Goal: Information Seeking & Learning: Learn about a topic

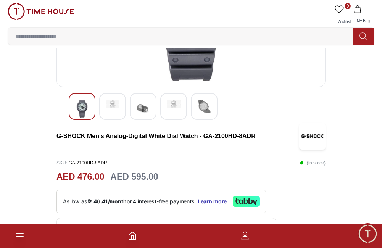
scroll to position [131, 0]
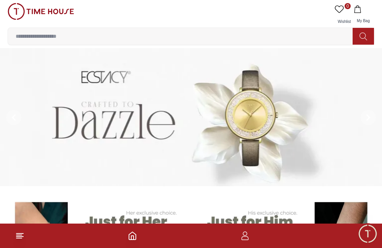
click at [165, 32] on input at bounding box center [183, 36] width 351 height 15
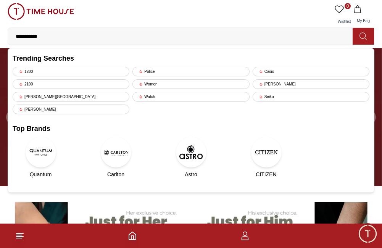
type input "**********"
click at [361, 37] on icon at bounding box center [363, 36] width 8 height 9
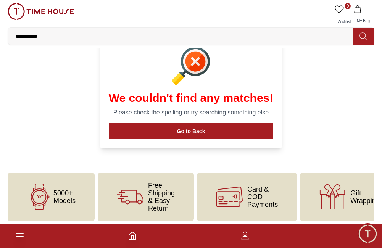
scroll to position [55, 0]
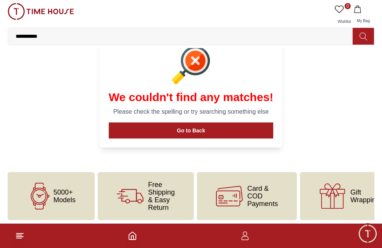
click at [140, 38] on input "**********" at bounding box center [183, 36] width 351 height 15
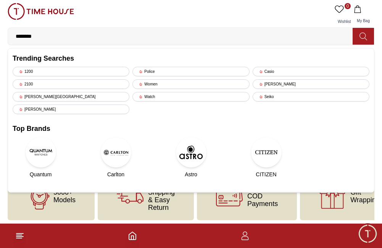
type input "********"
click at [360, 32] on icon at bounding box center [363, 36] width 8 height 9
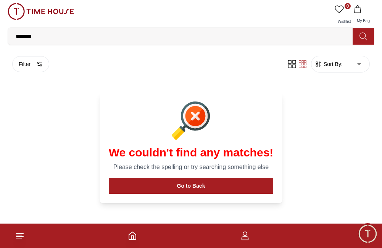
click at [50, 12] on img at bounding box center [41, 11] width 66 height 17
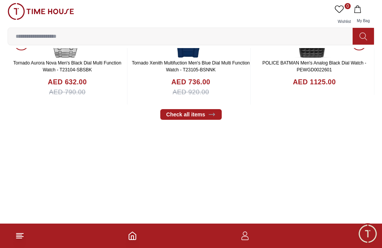
scroll to position [452, 0]
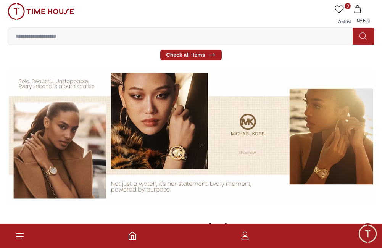
click at [15, 234] on icon at bounding box center [19, 235] width 9 height 9
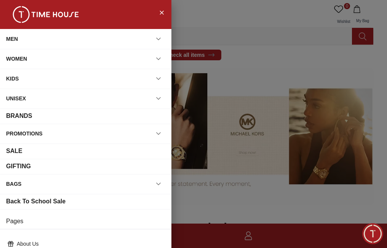
click at [19, 115] on div "BRANDS" at bounding box center [19, 115] width 26 height 9
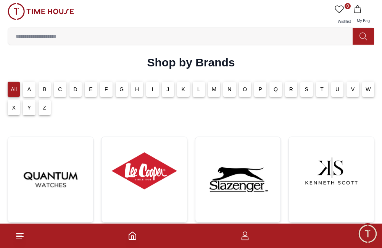
click at [60, 89] on p "C" at bounding box center [60, 89] width 4 height 8
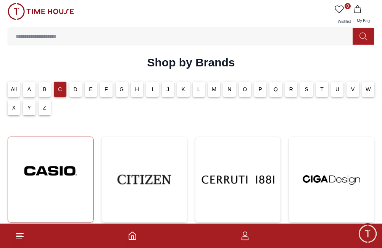
click at [47, 186] on img at bounding box center [50, 171] width 73 height 56
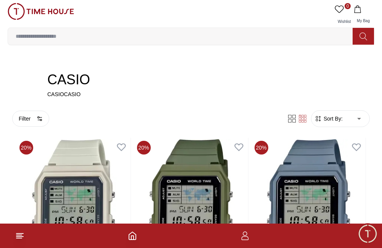
scroll to position [152, 0]
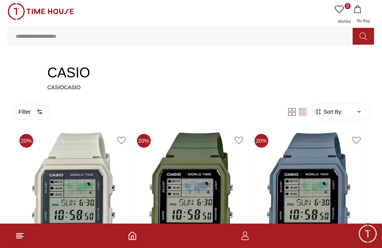
click at [336, 111] on span "Sort By:" at bounding box center [332, 112] width 21 height 8
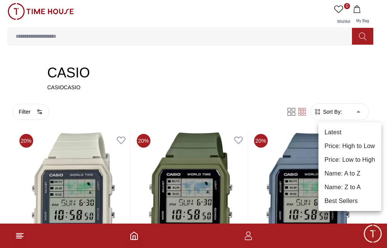
click at [358, 148] on li "Price: High to Low" at bounding box center [350, 146] width 63 height 14
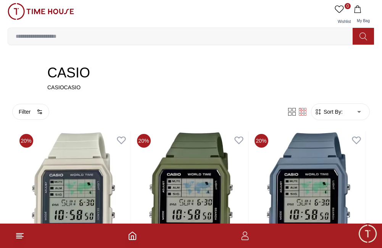
type input "*"
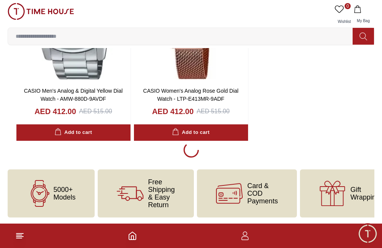
scroll to position [1604, 0]
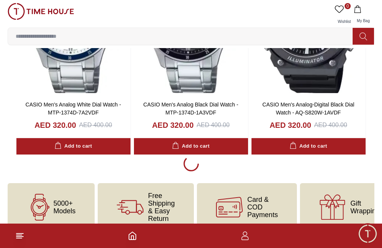
scroll to position [4319, 0]
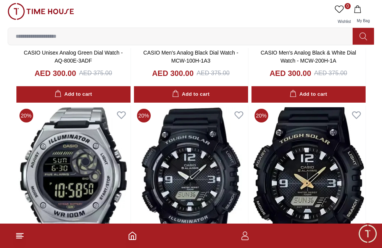
scroll to position [5814, 0]
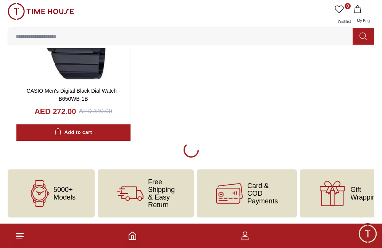
scroll to position [7240, 0]
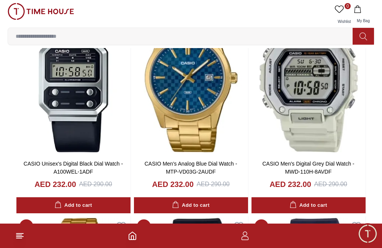
scroll to position [7996, 0]
